Goal: Find specific page/section: Find specific page/section

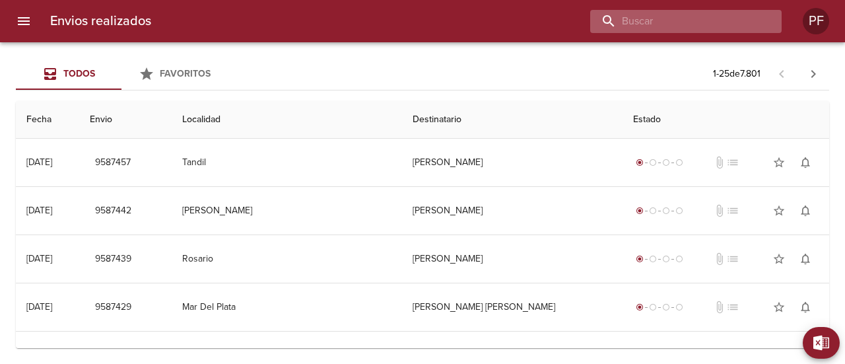
click at [719, 22] on input "buscar" at bounding box center [674, 21] width 169 height 23
paste input "[PERSON_NAME]"
type input "[PERSON_NAME]"
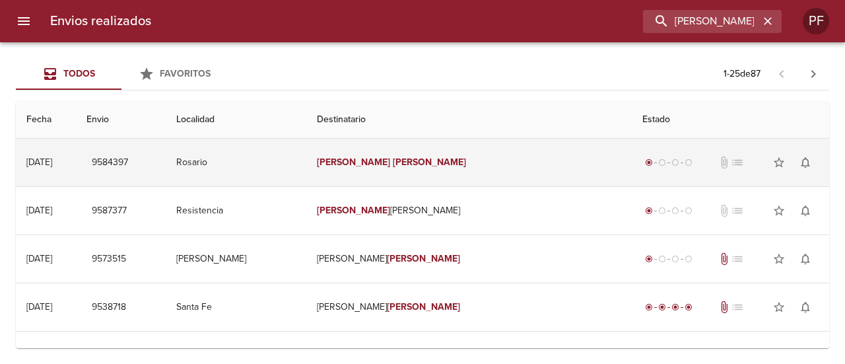
click at [128, 166] on span "9584397" at bounding box center [110, 162] width 36 height 17
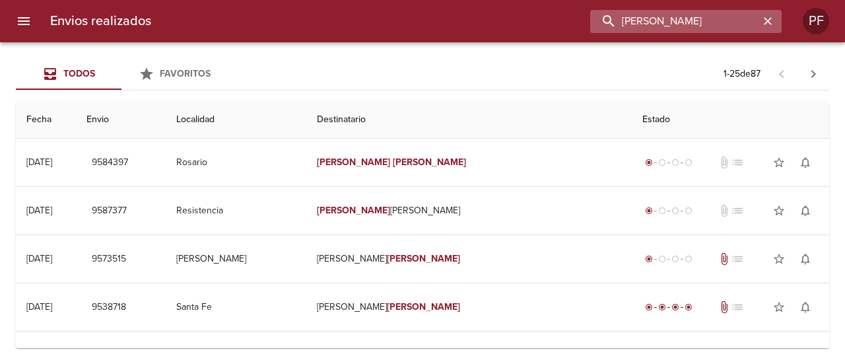
click at [697, 17] on input "[PERSON_NAME]" at bounding box center [674, 21] width 169 height 23
paste input "[PERSON_NAME]"
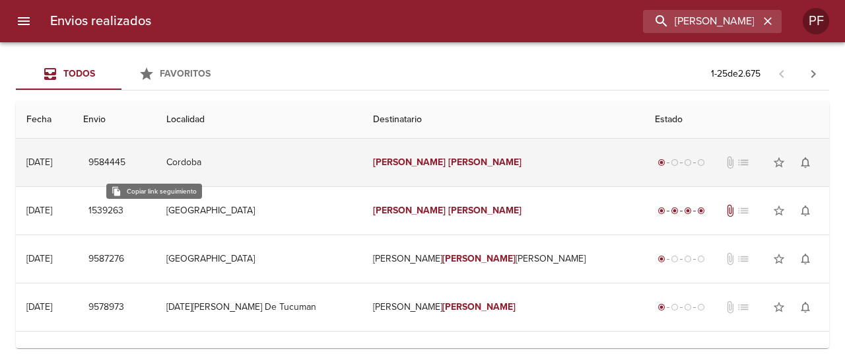
click at [125, 160] on span "9584445" at bounding box center [106, 162] width 37 height 17
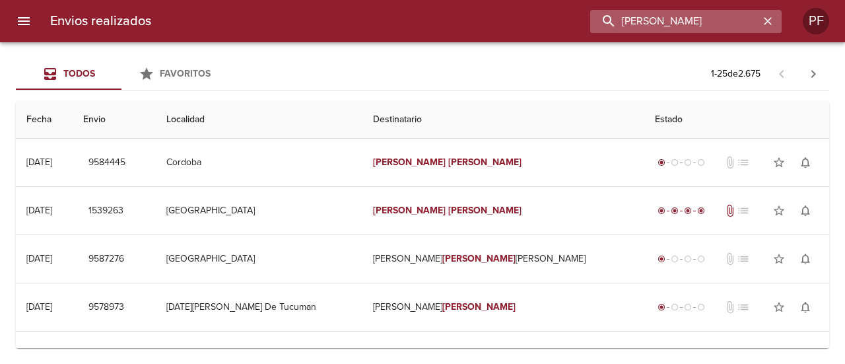
click at [729, 28] on input "[PERSON_NAME]" at bounding box center [674, 21] width 169 height 23
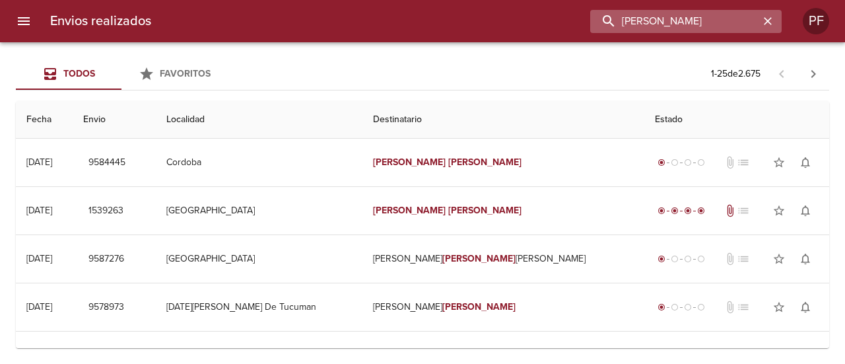
paste input "[PERSON_NAME] [PERSON_NAME]"
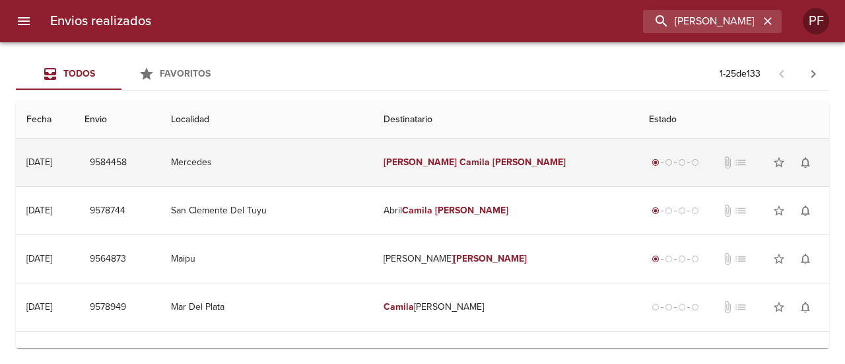
click at [127, 164] on span "9584458" at bounding box center [108, 162] width 37 height 17
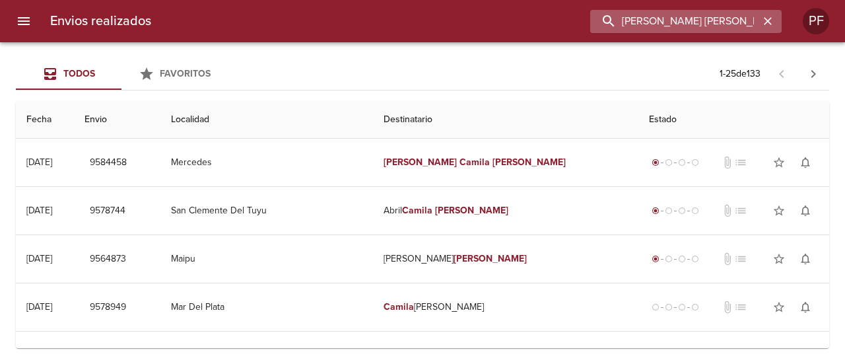
click at [704, 17] on input "[PERSON_NAME] [PERSON_NAME]" at bounding box center [674, 21] width 169 height 23
paste input "[PERSON_NAME]"
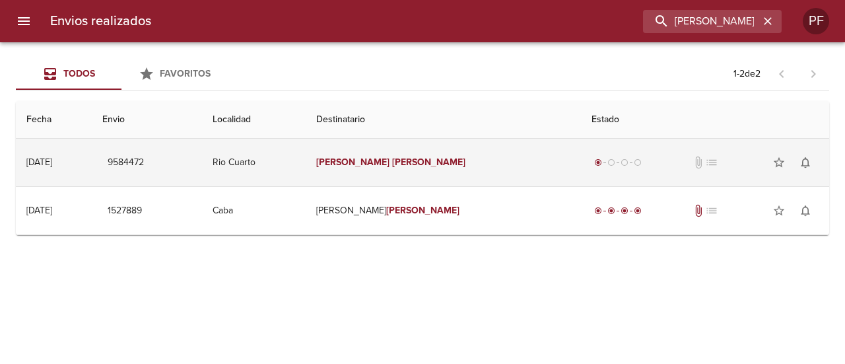
click at [474, 168] on td "[PERSON_NAME]" at bounding box center [443, 163] width 275 height 48
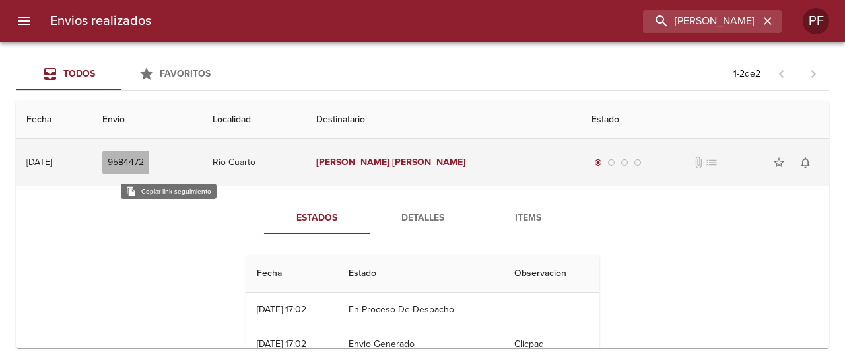
click at [144, 161] on span "9584472" at bounding box center [126, 162] width 36 height 17
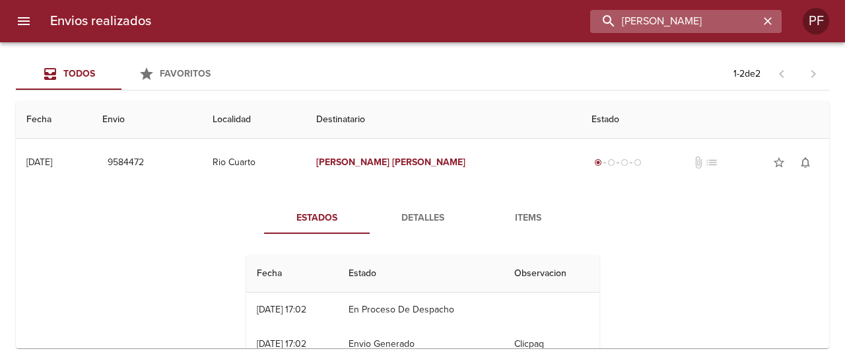
click at [696, 22] on input "[PERSON_NAME]" at bounding box center [674, 21] width 169 height 23
paste input "[PERSON_NAME]"
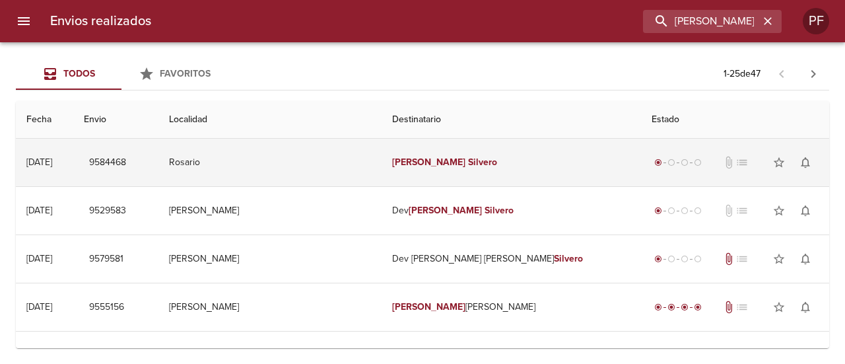
click at [468, 167] on em "Silvero" at bounding box center [482, 161] width 29 height 11
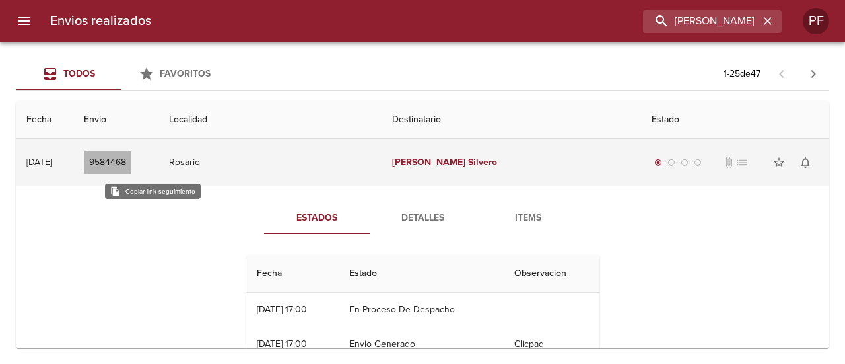
click at [126, 162] on span "9584468" at bounding box center [107, 162] width 37 height 17
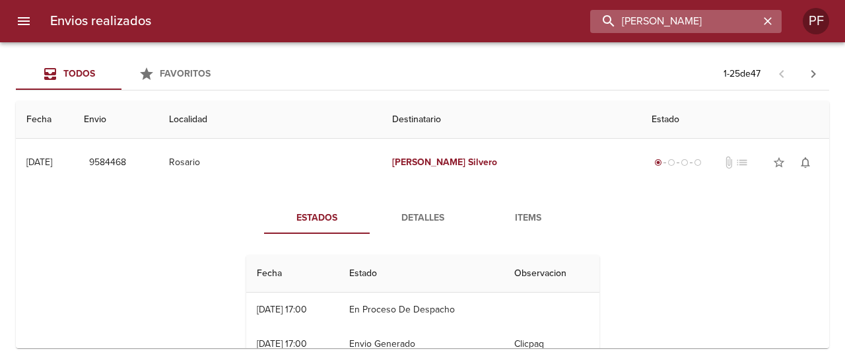
click at [677, 20] on input "[PERSON_NAME]" at bounding box center [674, 21] width 169 height 23
paste input "[PERSON_NAME]"
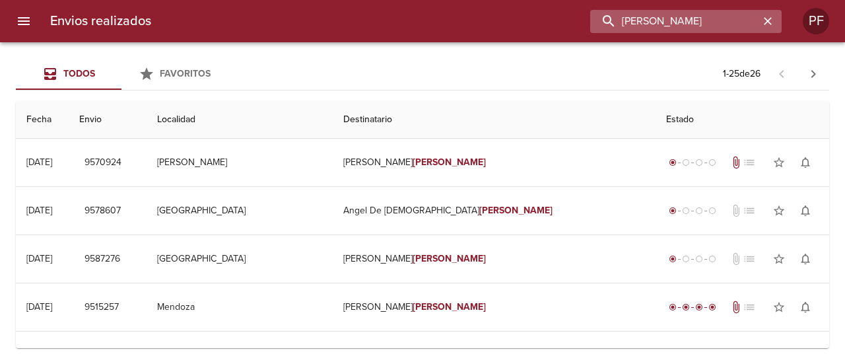
click at [653, 24] on input "[PERSON_NAME]" at bounding box center [674, 21] width 169 height 23
paste input "[PERSON_NAME]"
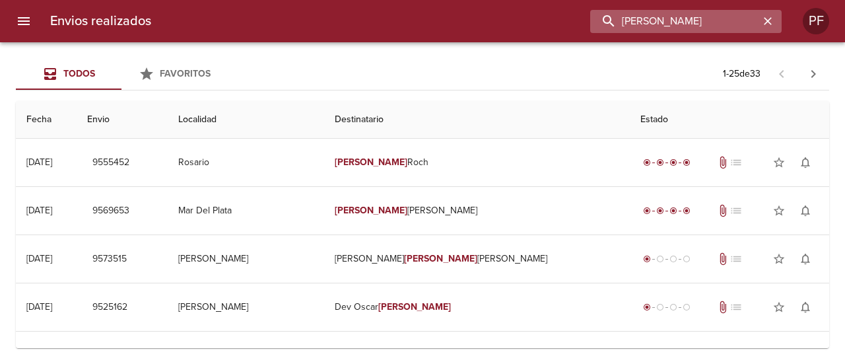
click at [625, 17] on input "[PERSON_NAME]" at bounding box center [674, 21] width 169 height 23
paste input "[PERSON_NAME]"
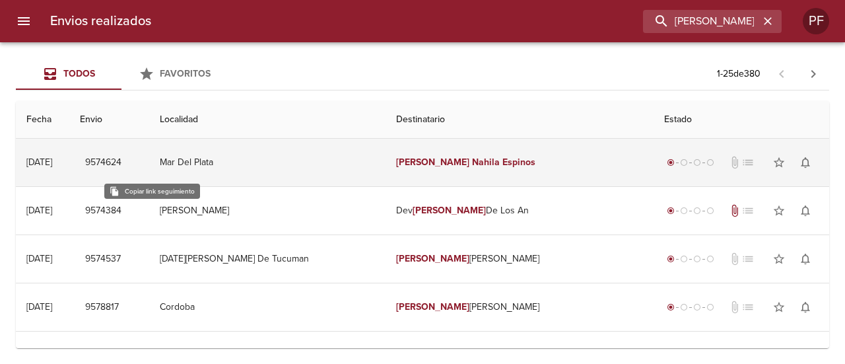
click at [121, 158] on span "9574624" at bounding box center [103, 162] width 36 height 17
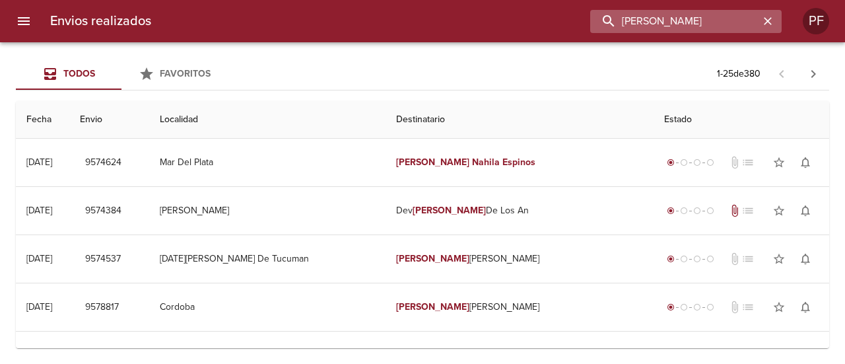
click at [702, 23] on input "[PERSON_NAME]" at bounding box center [674, 21] width 169 height 23
paste input "[PERSON_NAME]"
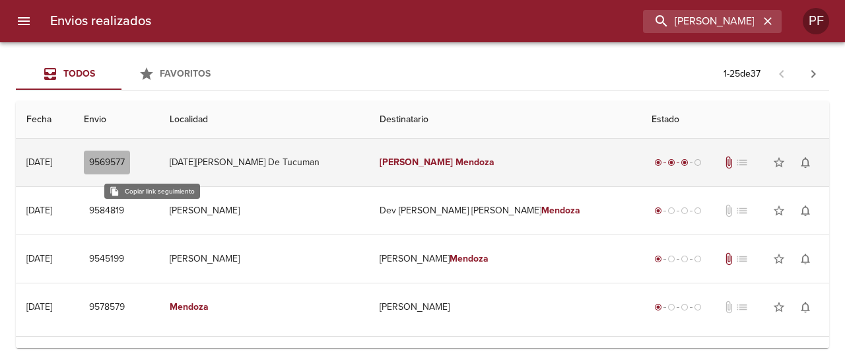
click at [125, 156] on span "9569577" at bounding box center [107, 162] width 36 height 17
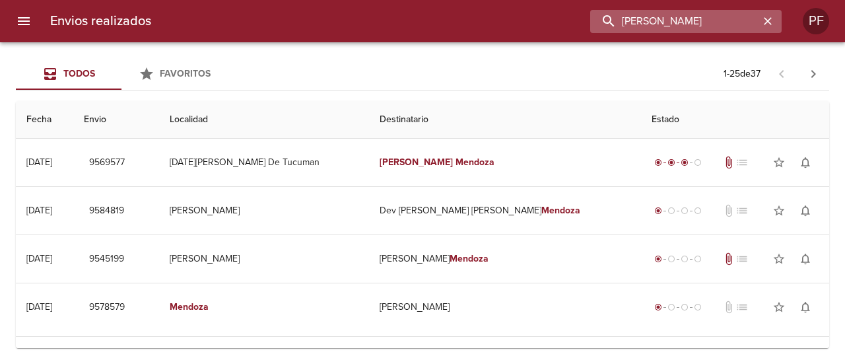
click at [727, 11] on input "[PERSON_NAME]" at bounding box center [674, 21] width 169 height 23
paste input "[PERSON_NAME]"
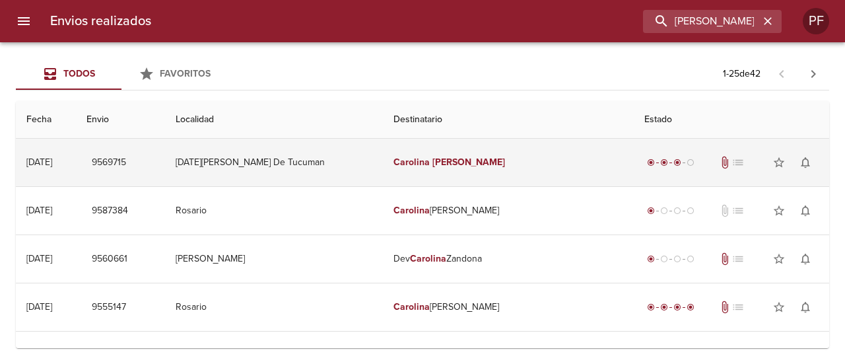
click at [420, 160] on em "Carolina" at bounding box center [411, 161] width 36 height 11
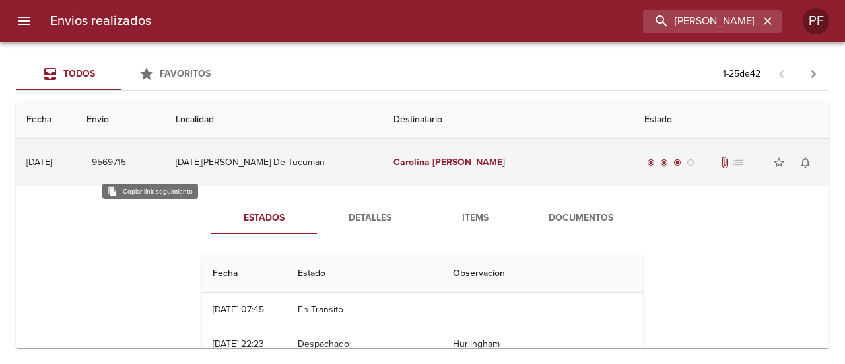
click at [126, 160] on span "9569715" at bounding box center [109, 162] width 34 height 17
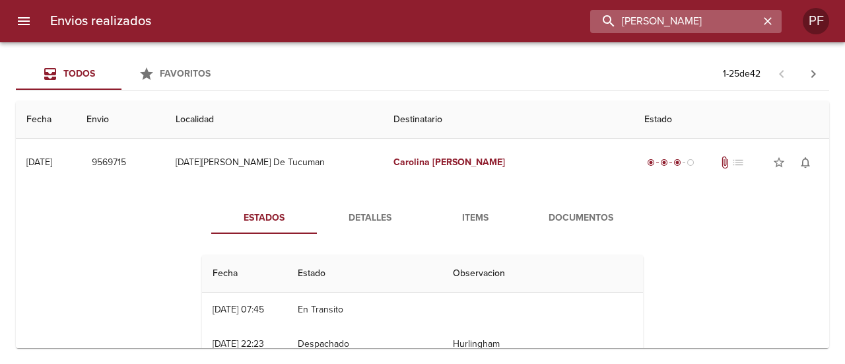
click at [700, 20] on input "[PERSON_NAME]" at bounding box center [674, 21] width 169 height 23
paste input "[PERSON_NAME]"
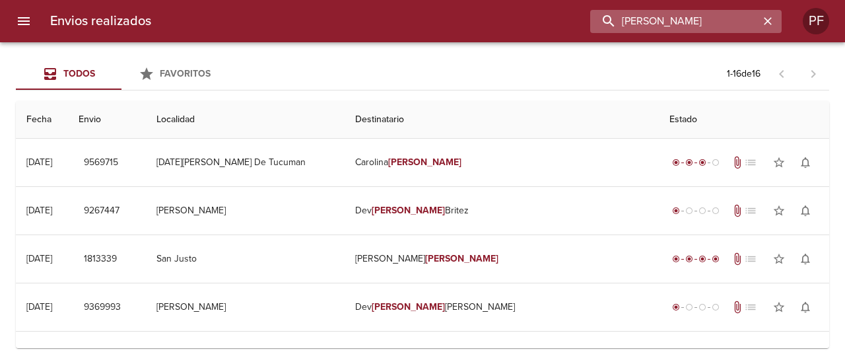
click at [663, 23] on input "[PERSON_NAME]" at bounding box center [674, 21] width 169 height 23
paste input "[PERSON_NAME]"
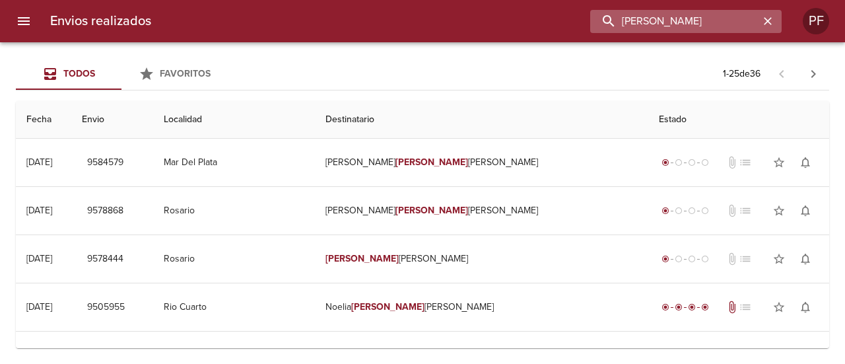
click at [686, 18] on input "[PERSON_NAME]" at bounding box center [674, 21] width 169 height 23
paste input "JAZMIN ROMALDI MESSI"
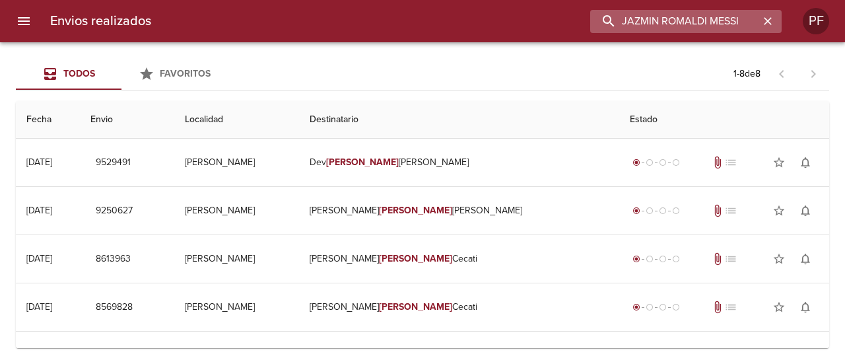
click at [701, 11] on input "JAZMIN ROMALDI MESSI" at bounding box center [674, 21] width 169 height 23
click at [699, 19] on input "JAZMIN ROMALDI MESSI" at bounding box center [674, 21] width 169 height 23
click at [684, 20] on input "JAZMIN ROMALDI MESSI" at bounding box center [674, 21] width 169 height 23
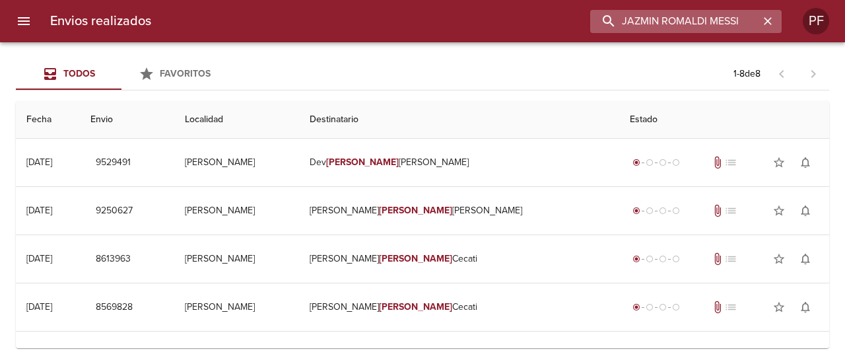
click at [684, 20] on input "JAZMIN ROMALDI MESSI" at bounding box center [674, 21] width 169 height 23
paste input "9497753"
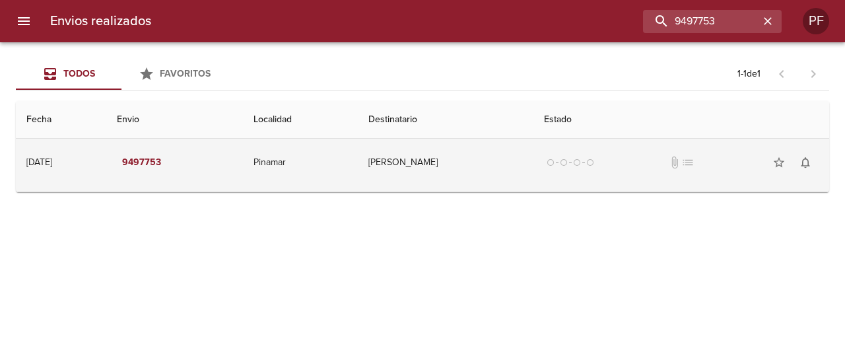
click at [433, 174] on td "[PERSON_NAME]" at bounding box center [446, 163] width 176 height 48
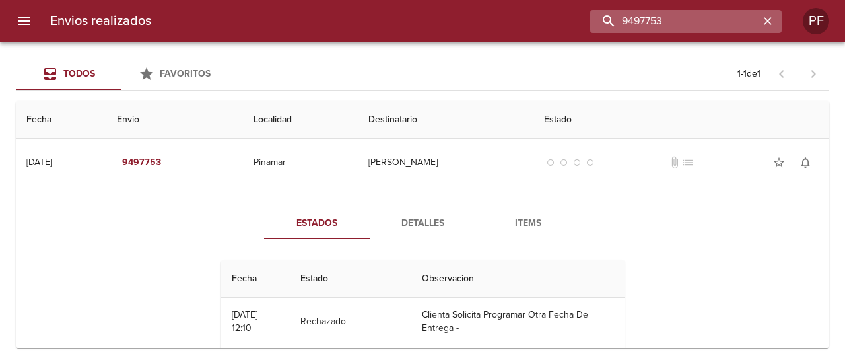
click at [671, 22] on input "9497753" at bounding box center [674, 21] width 169 height 23
paste input "[PERSON_NAME]"
type input "[PERSON_NAME]"
